Goal: Check status: Check status

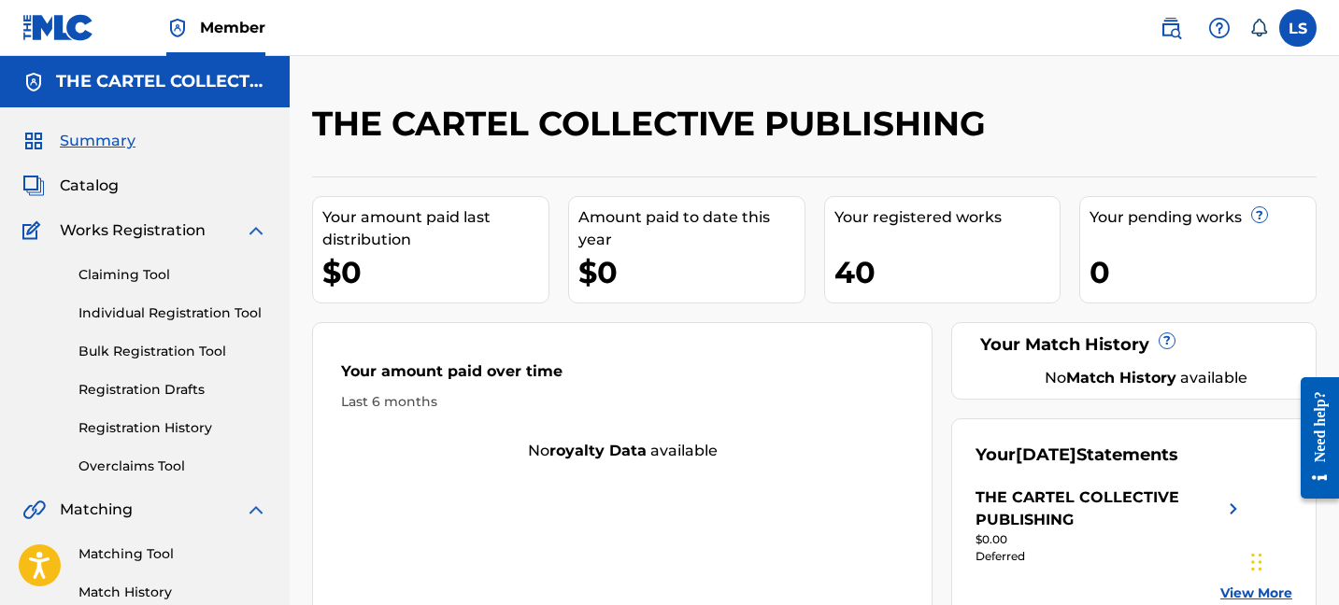
click at [733, 336] on div "Your amount paid over time Last 6 months" at bounding box center [622, 386] width 618 height 107
click at [149, 438] on div "Claiming Tool Individual Registration Tool Bulk Registration Tool Registration …" at bounding box center [144, 359] width 245 height 234
click at [168, 419] on link "Registration History" at bounding box center [172, 429] width 189 height 20
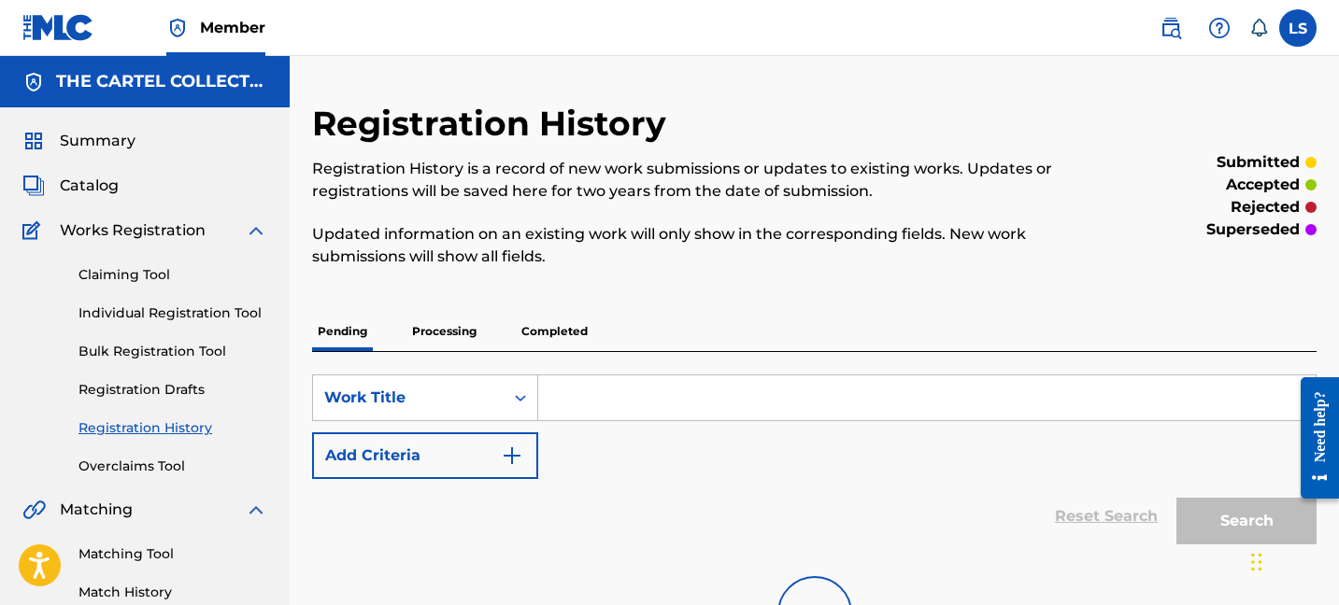
click at [579, 329] on p "Completed" at bounding box center [555, 331] width 78 height 39
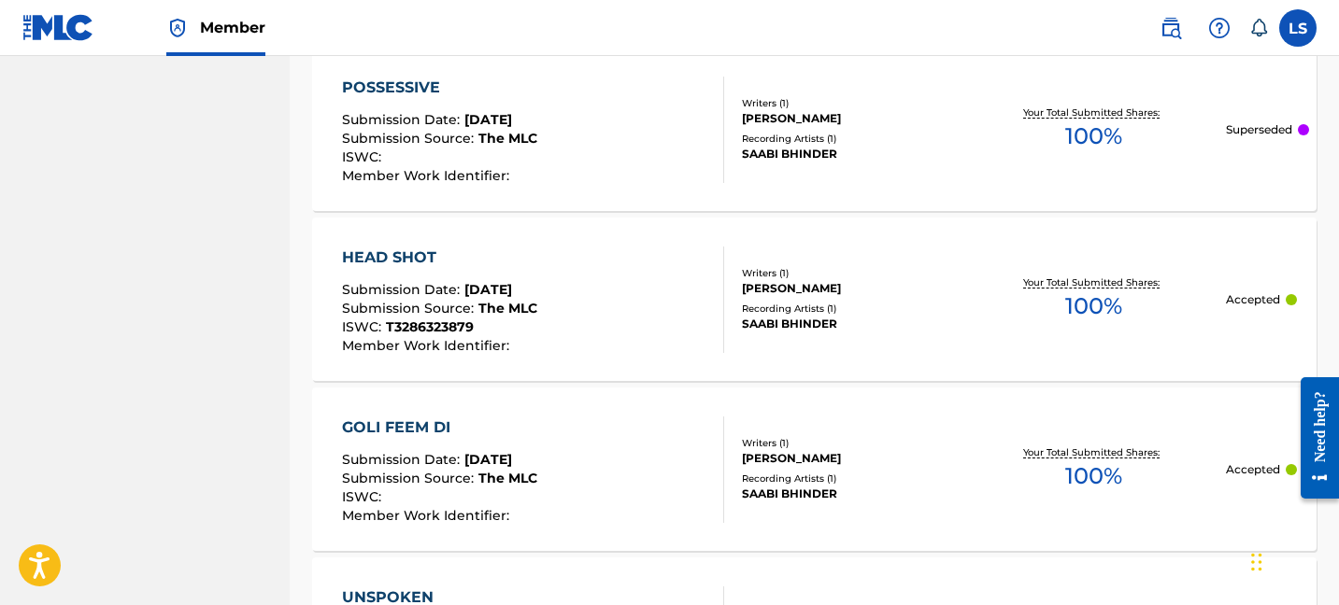
scroll to position [1523, 0]
click at [572, 122] on div "POSSESSIVE Submission Date : [DATE] Submission Source : The MLC ISWC : Member W…" at bounding box center [533, 129] width 382 height 107
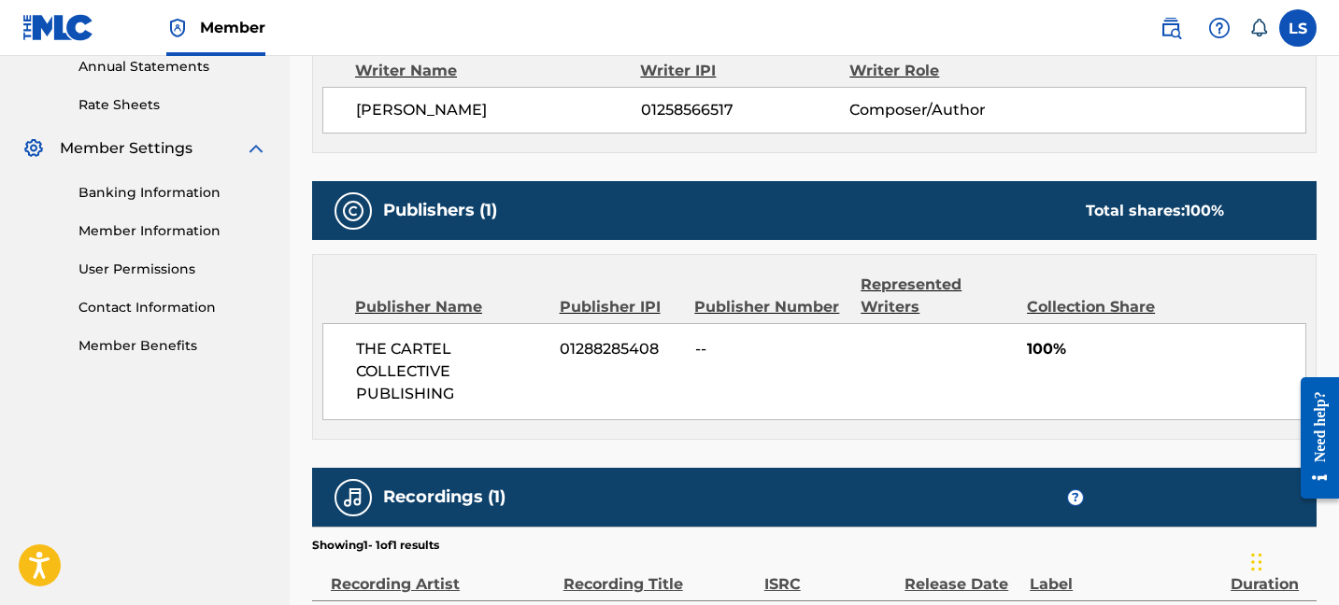
scroll to position [692, 0]
